Goal: Check status: Check status

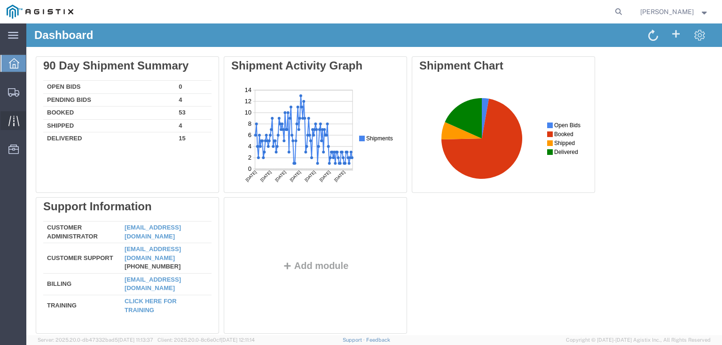
click at [15, 124] on icon at bounding box center [13, 121] width 11 height 11
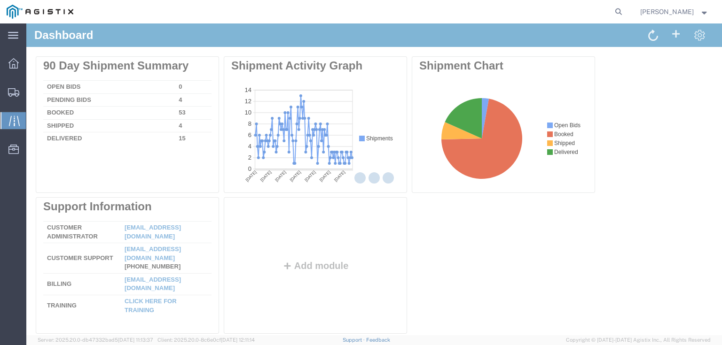
click at [40, 120] on div at bounding box center [374, 179] width 696 height 312
click at [11, 120] on icon at bounding box center [14, 121] width 11 height 11
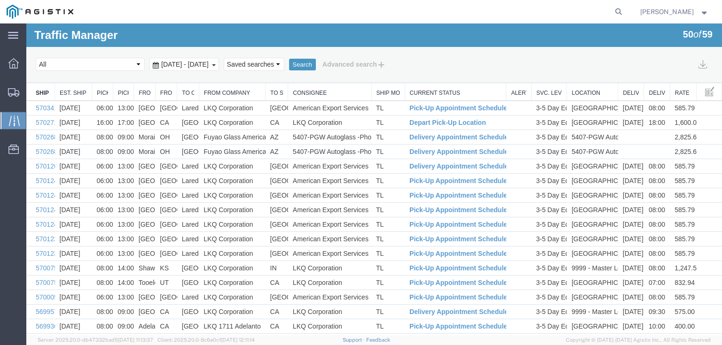
click at [211, 67] on span "[DATE] - [DATE]" at bounding box center [185, 65] width 52 height 8
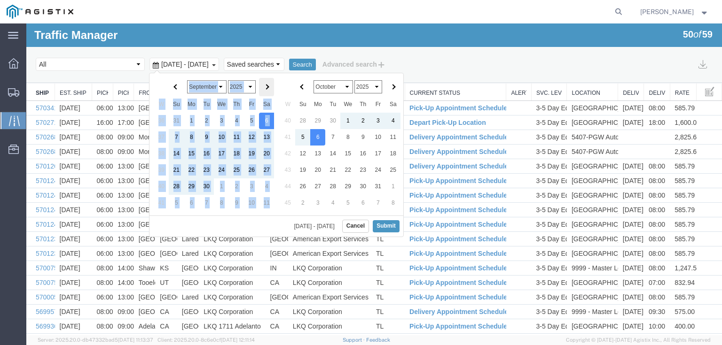
click at [274, 93] on div "January February March April May June July August September October November [D…" at bounding box center [276, 155] width 255 height 164
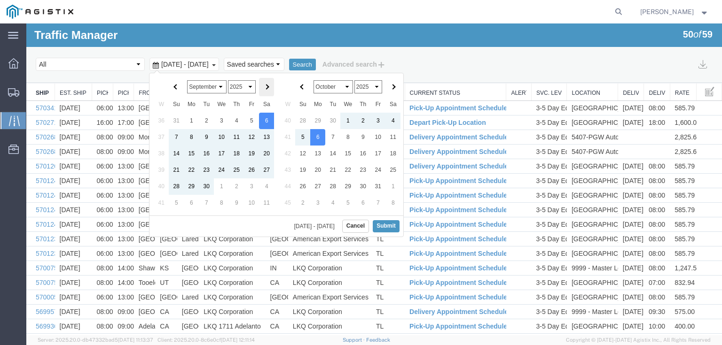
click at [268, 90] on th at bounding box center [266, 87] width 15 height 18
click at [256, 85] on th "January February March April May June July August September October November [D…" at bounding box center [221, 87] width 75 height 18
click at [264, 86] on span at bounding box center [266, 87] width 5 height 5
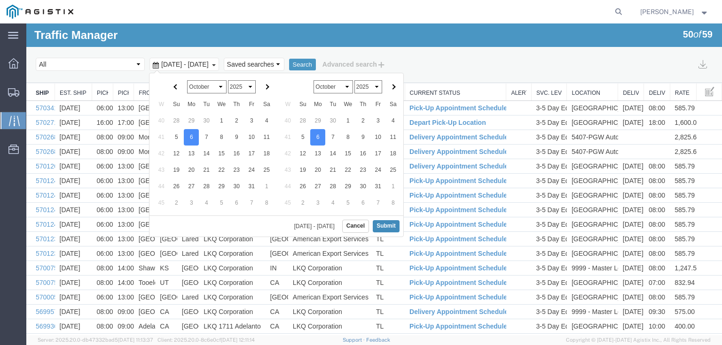
click at [385, 220] on button "Submit" at bounding box center [386, 226] width 27 height 12
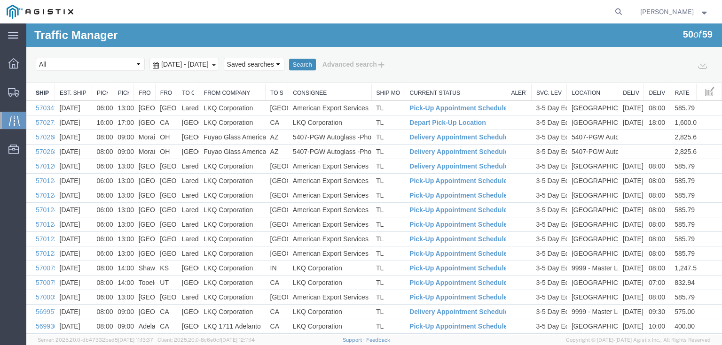
click at [316, 66] on button "Search" at bounding box center [302, 65] width 27 height 12
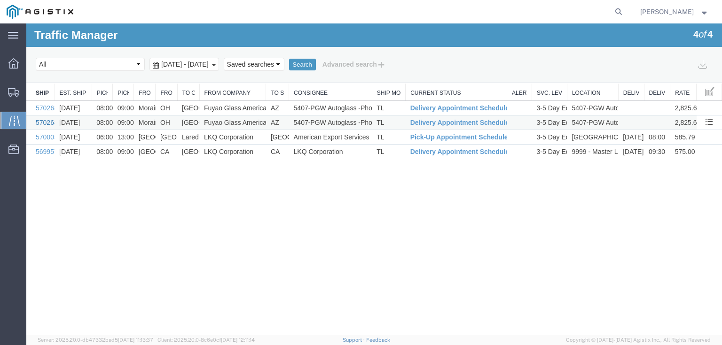
click at [50, 122] on link "57026832" at bounding box center [50, 123] width 29 height 8
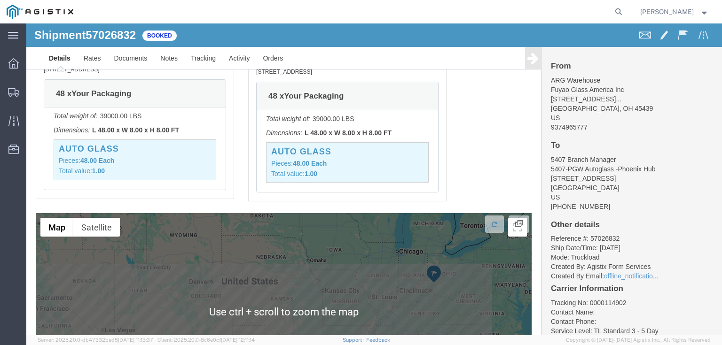
scroll to position [740, 0]
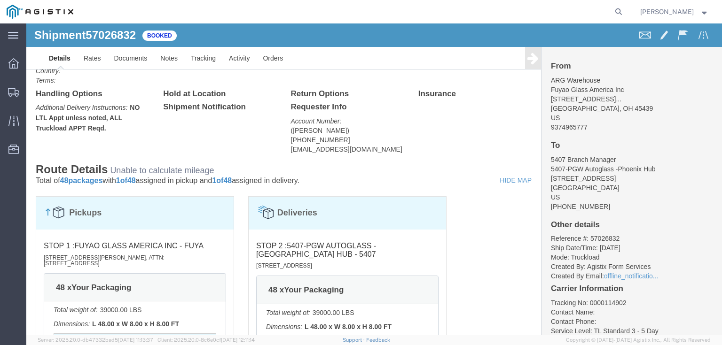
click div "Billing Cost Center: 5407 Freight In Cost Center Number: 5407-3600-50180-0000 B…"
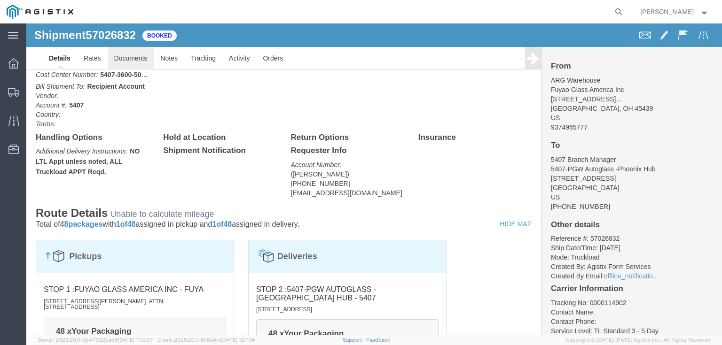
scroll to position [326, 0]
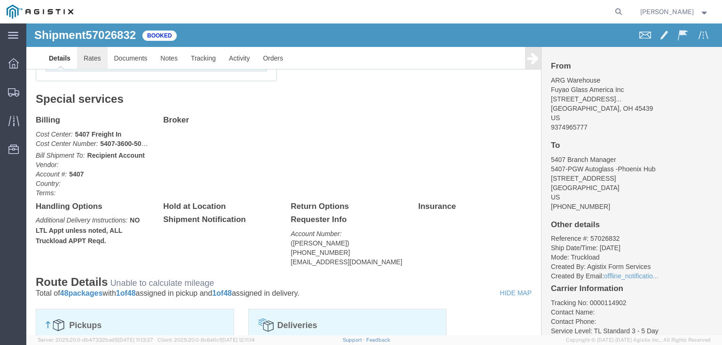
click link "Rates"
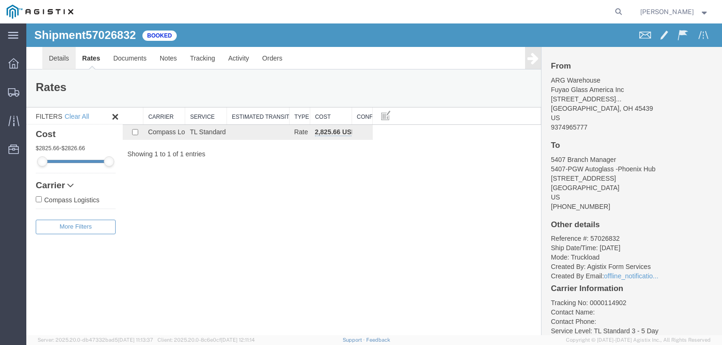
click at [55, 62] on link "Details" at bounding box center [58, 58] width 33 height 23
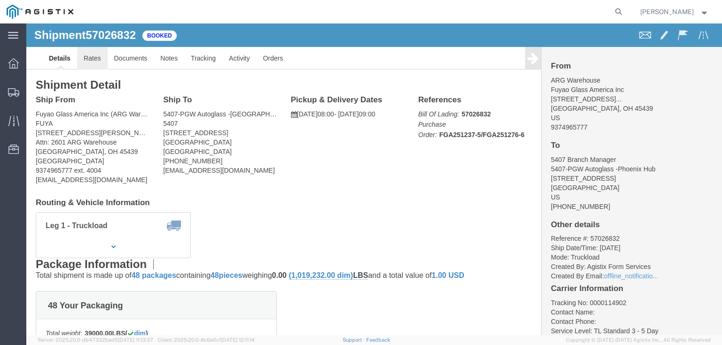
click link "Rates"
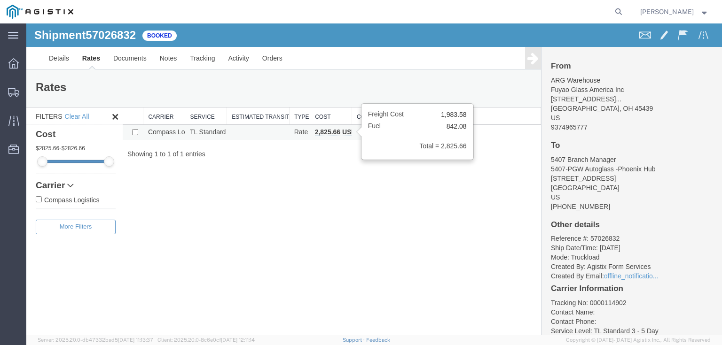
click at [331, 131] on b "2,825.66 USD" at bounding box center [335, 132] width 41 height 8
click at [17, 116] on icon at bounding box center [13, 121] width 11 height 11
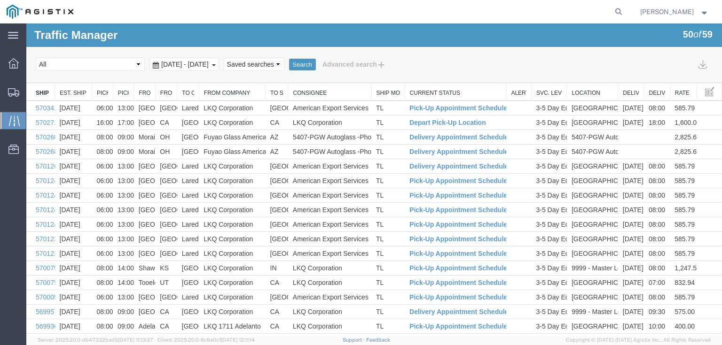
click at [211, 62] on span "[DATE] - [DATE]" at bounding box center [185, 65] width 52 height 8
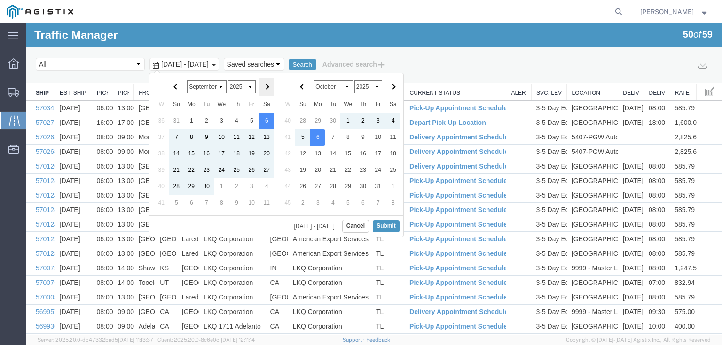
click at [261, 85] on th at bounding box center [266, 87] width 15 height 18
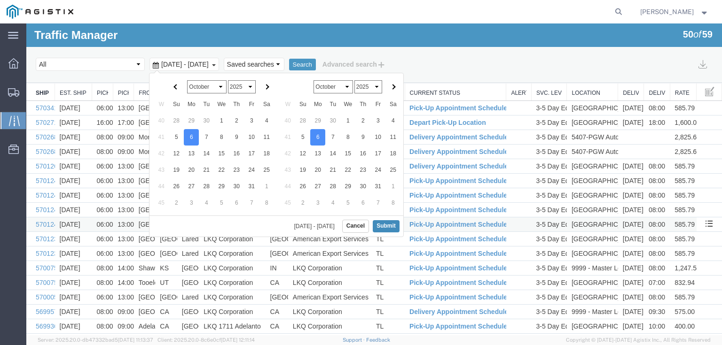
click at [393, 224] on button "Submit" at bounding box center [386, 226] width 27 height 12
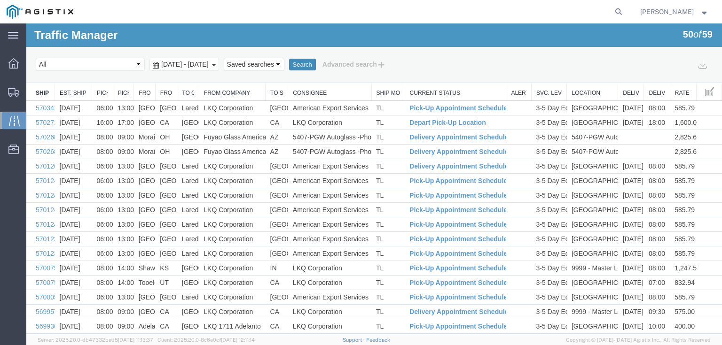
click at [316, 65] on button "Search" at bounding box center [302, 65] width 27 height 12
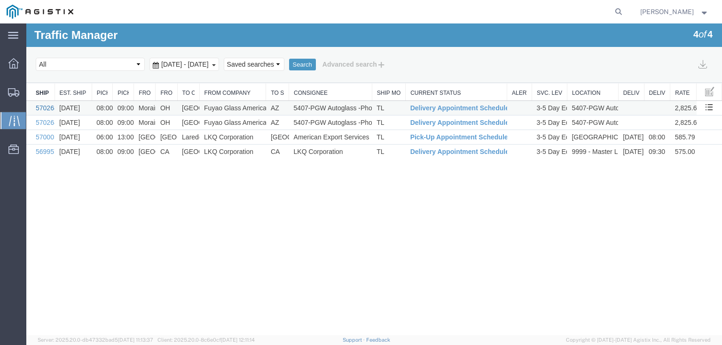
click at [49, 107] on link "57026881" at bounding box center [50, 108] width 29 height 8
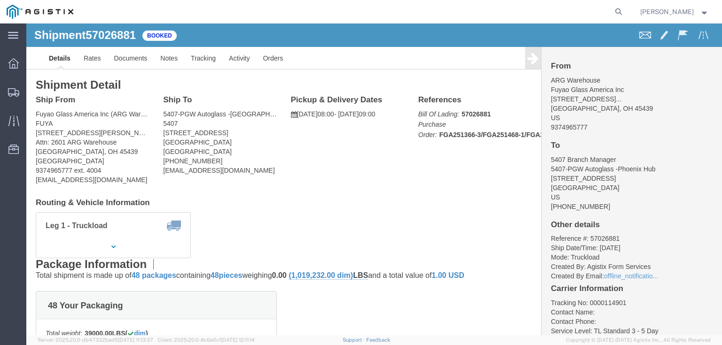
click span "57026881"
copy span "57026881"
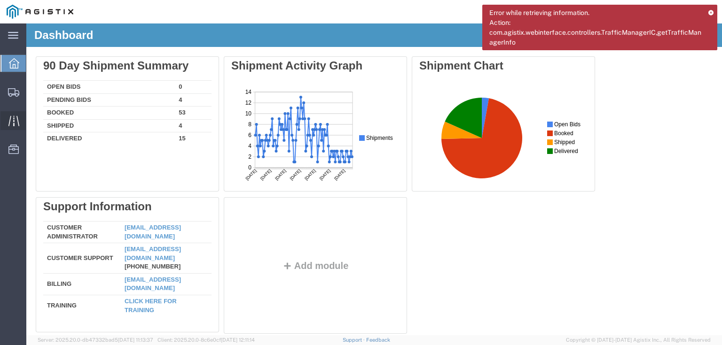
click at [17, 121] on icon at bounding box center [13, 121] width 11 height 10
